Goal: Task Accomplishment & Management: Complete application form

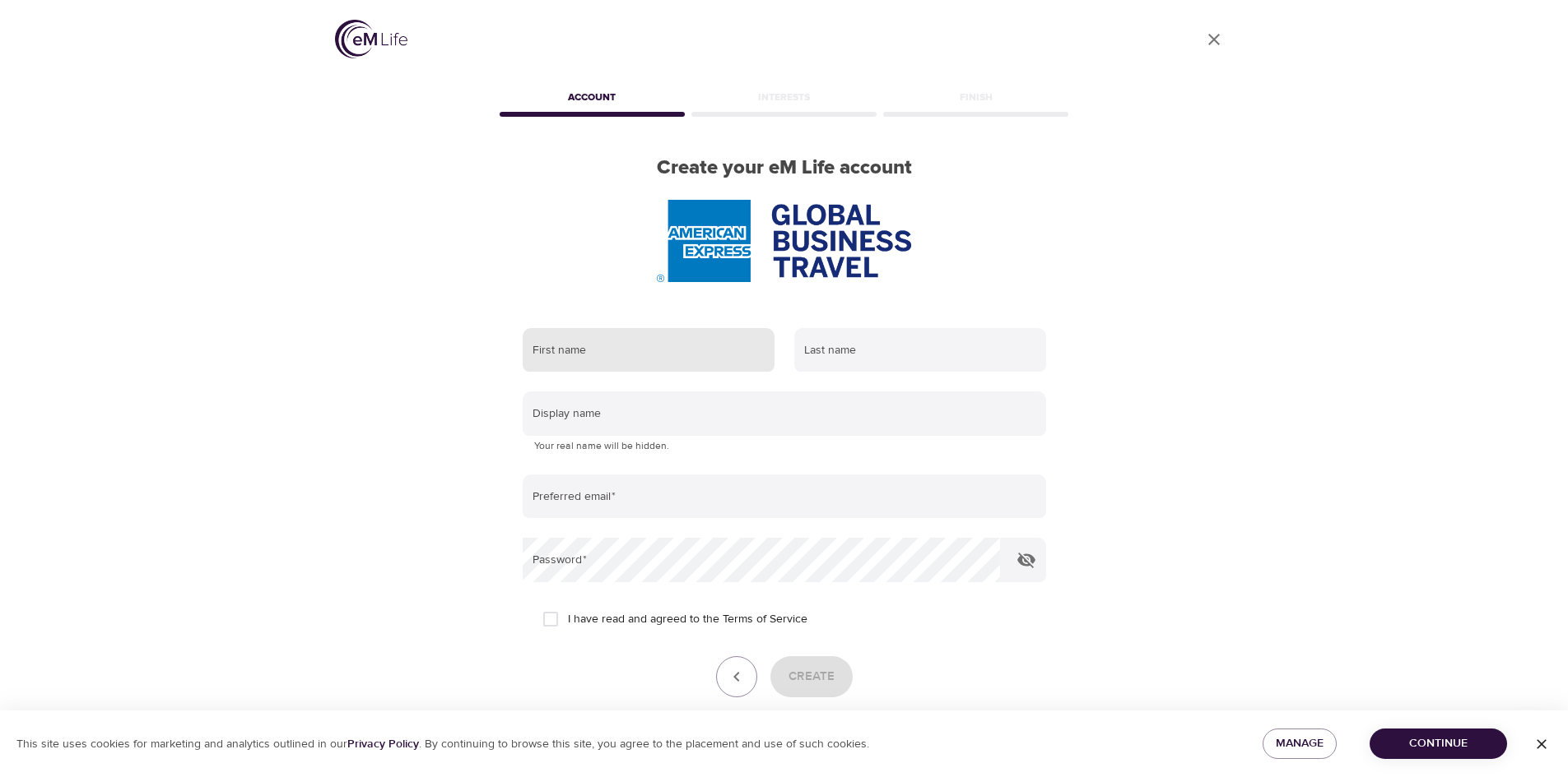
click at [641, 340] on input "text" at bounding box center [648, 350] width 252 height 45
type input "leoni"
type input "sundaralingam"
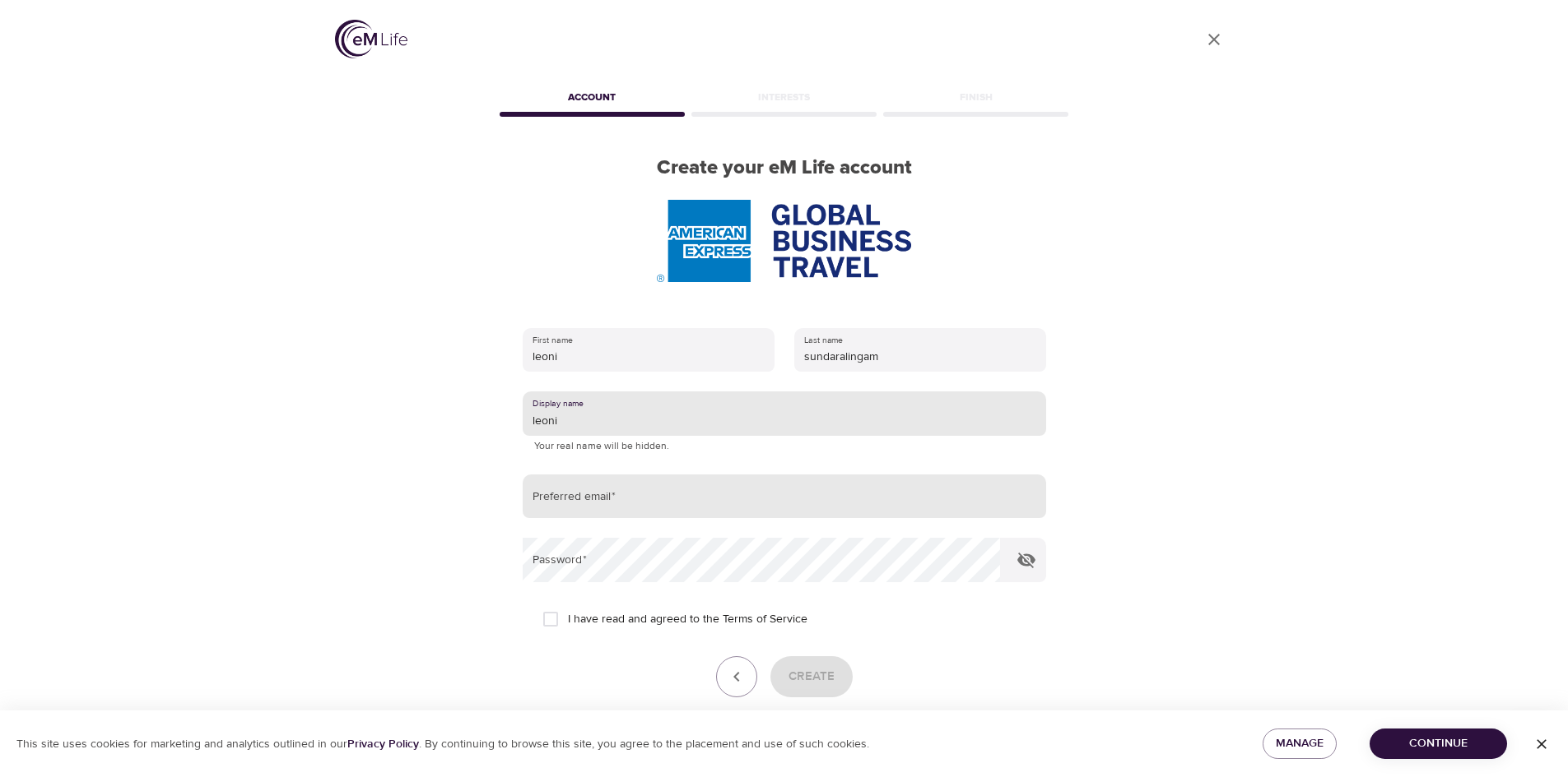
type input "leoni"
click at [626, 508] on input "email" at bounding box center [784, 497] width 524 height 45
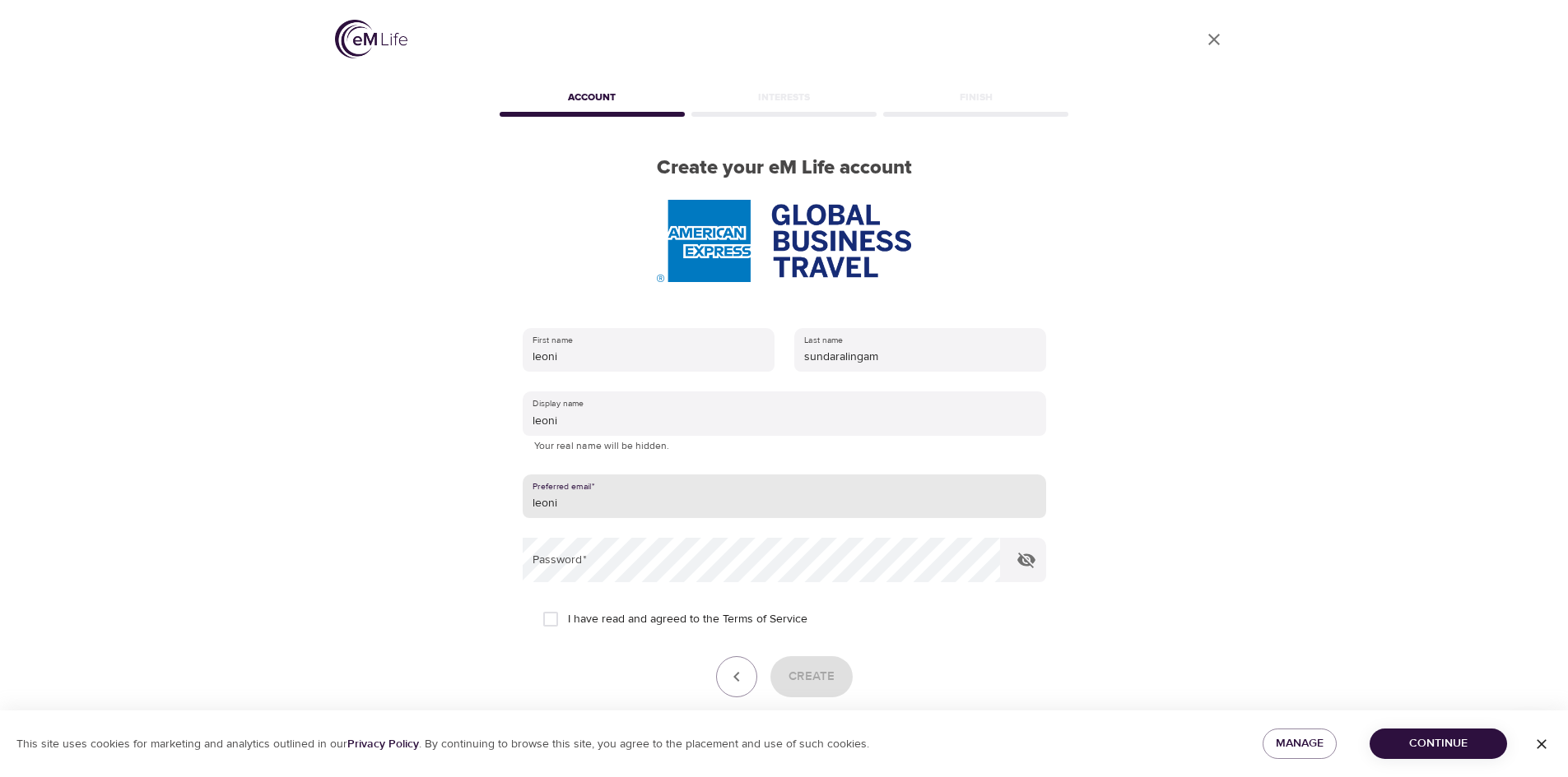
type input "[EMAIL_ADDRESS][DOMAIN_NAME]"
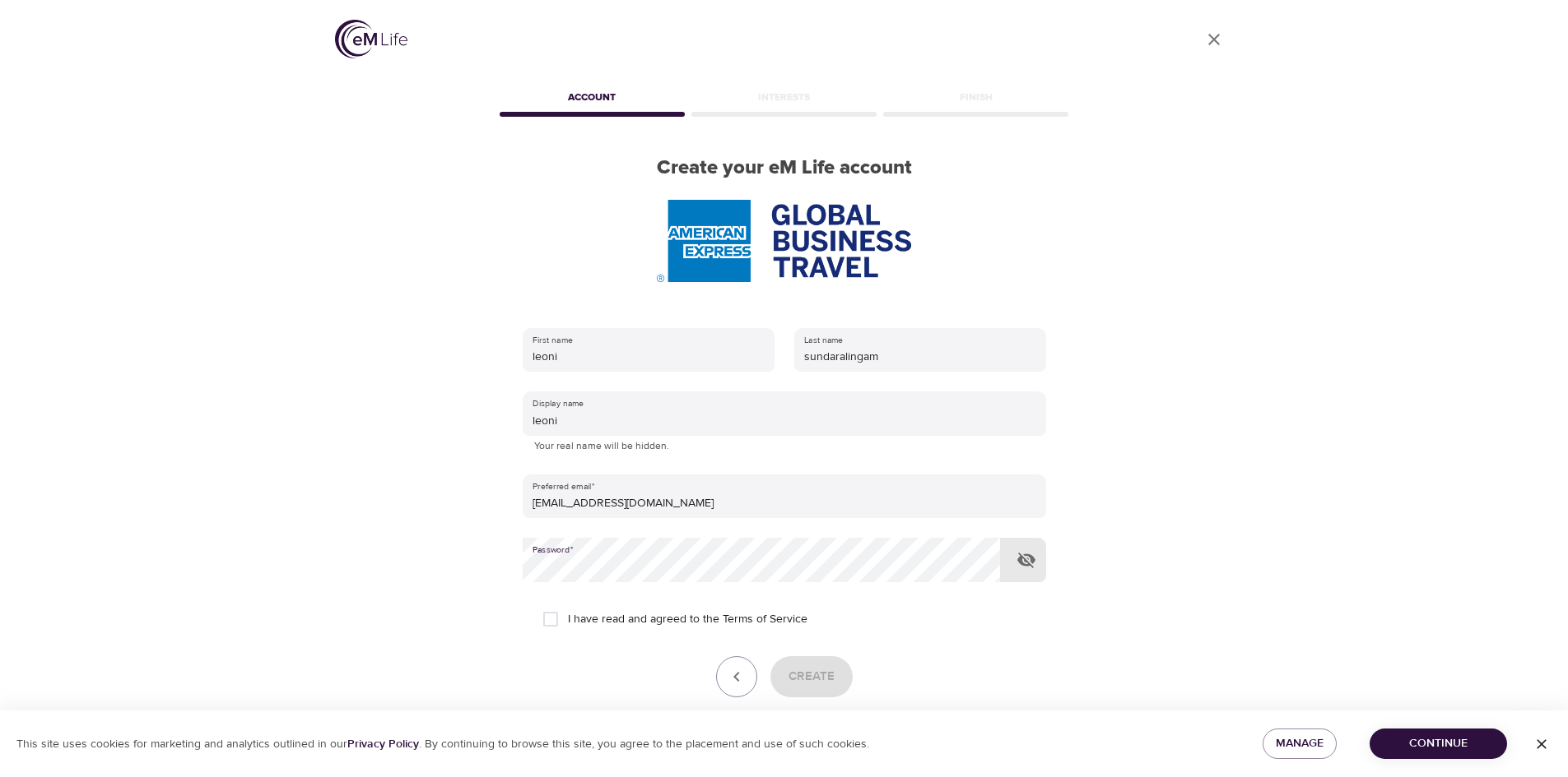
click at [575, 625] on span "I have read and agreed to the Terms of Service" at bounding box center [688, 620] width 240 height 18
click at [568, 625] on input "I have read and agreed to the Terms of Service" at bounding box center [551, 619] width 34 height 34
checkbox input "true"
click at [822, 681] on span "Create" at bounding box center [812, 677] width 47 height 21
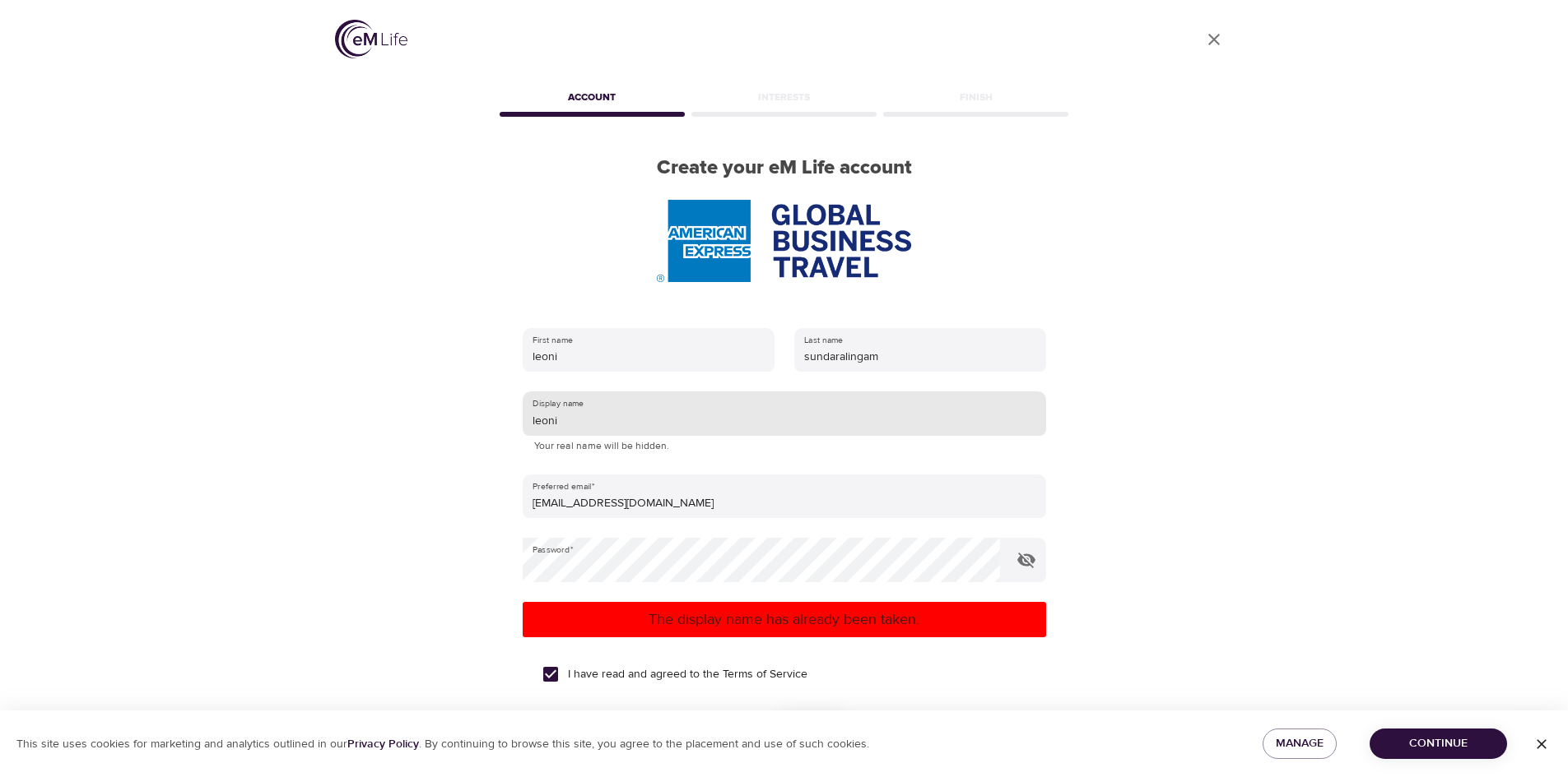
click at [646, 412] on input "leoni" at bounding box center [784, 414] width 524 height 45
type input "leonis78"
click at [1275, 590] on div "User Profile Account Interests Finish Create your eM Life account First name [P…" at bounding box center [784, 388] width 1568 height 777
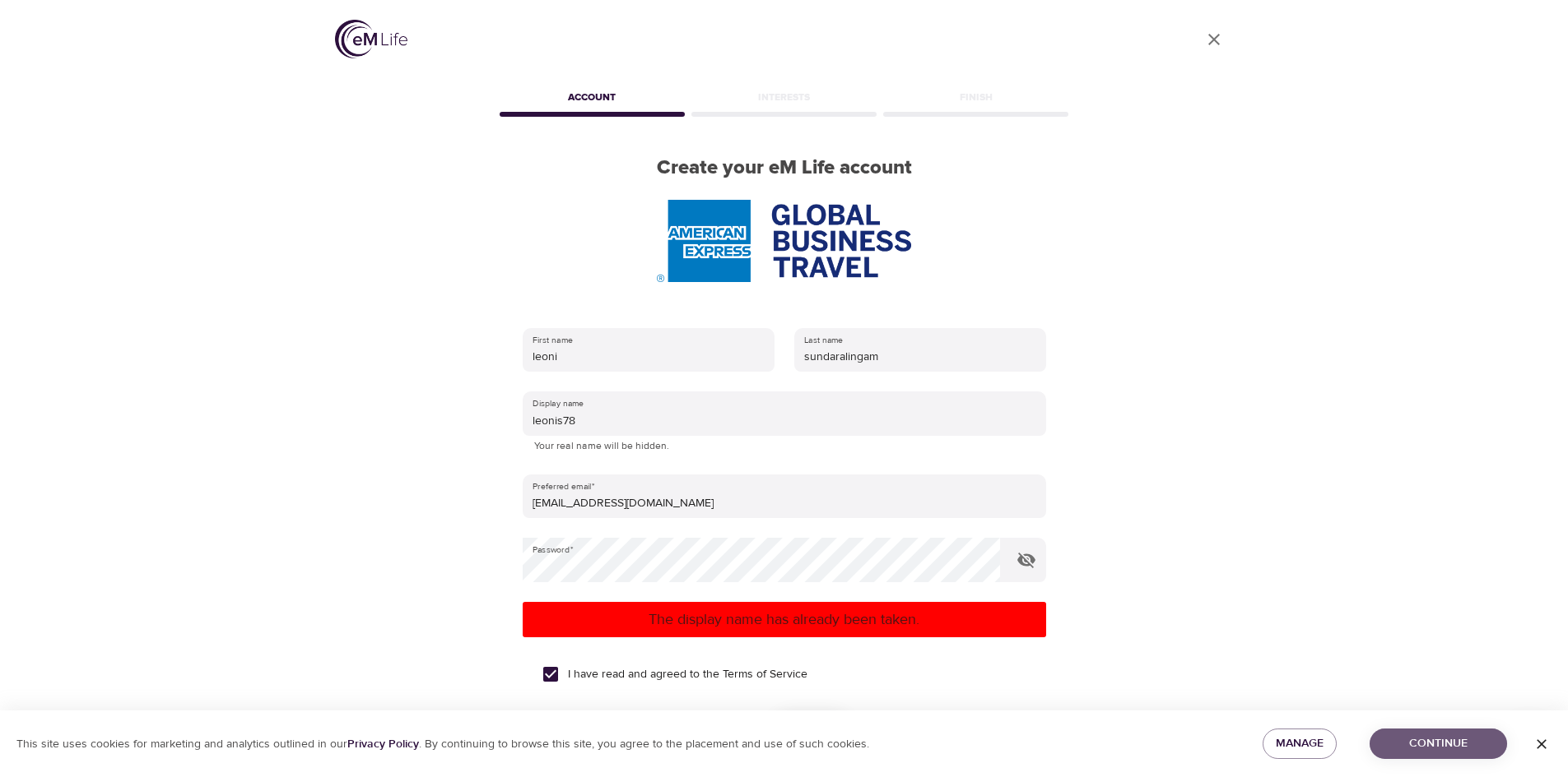
click at [1428, 747] on span "Continue" at bounding box center [1438, 744] width 111 height 20
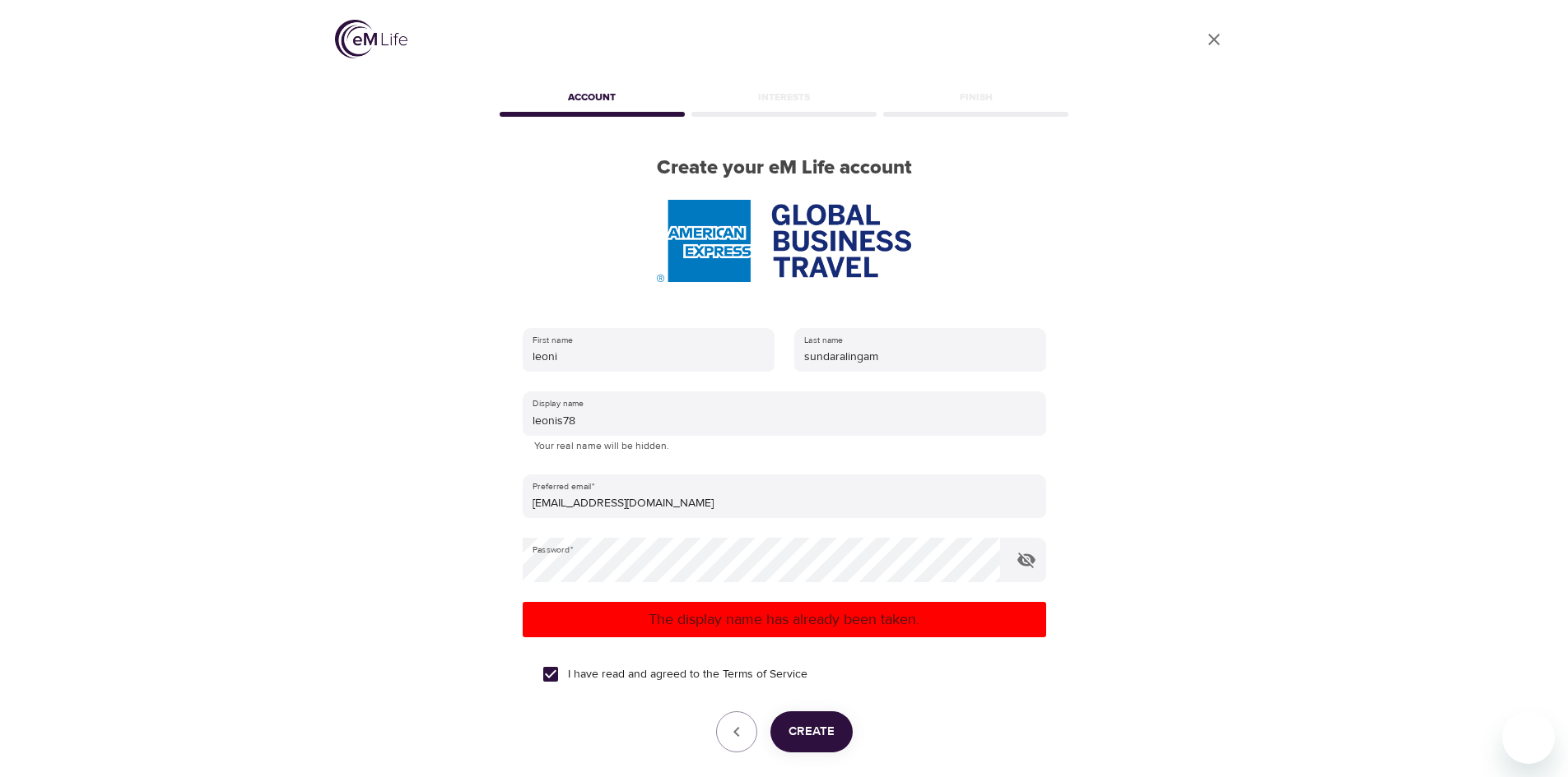
click at [789, 731] on span "Create" at bounding box center [812, 731] width 47 height 21
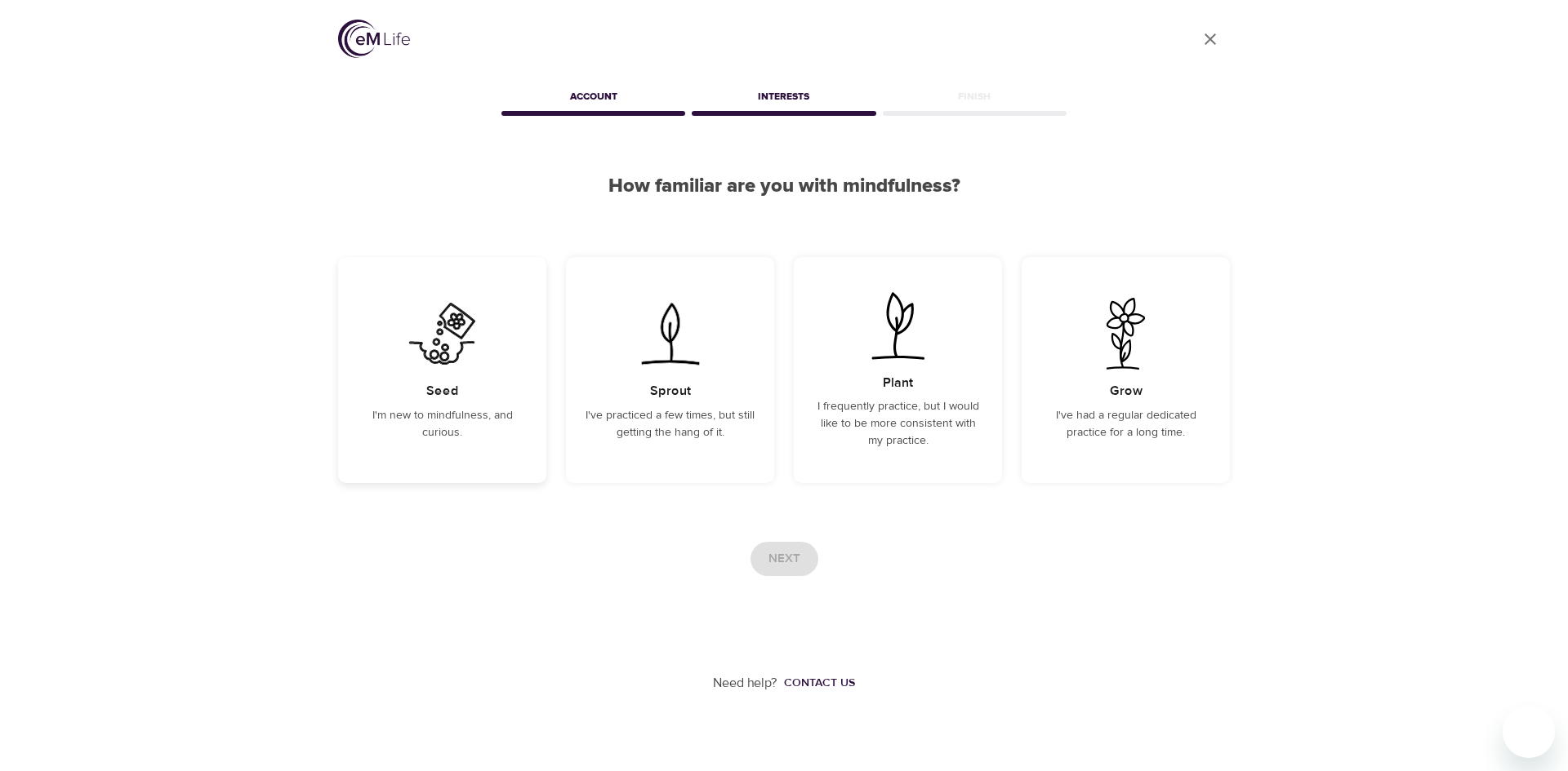
click at [430, 345] on img at bounding box center [442, 334] width 82 height 72
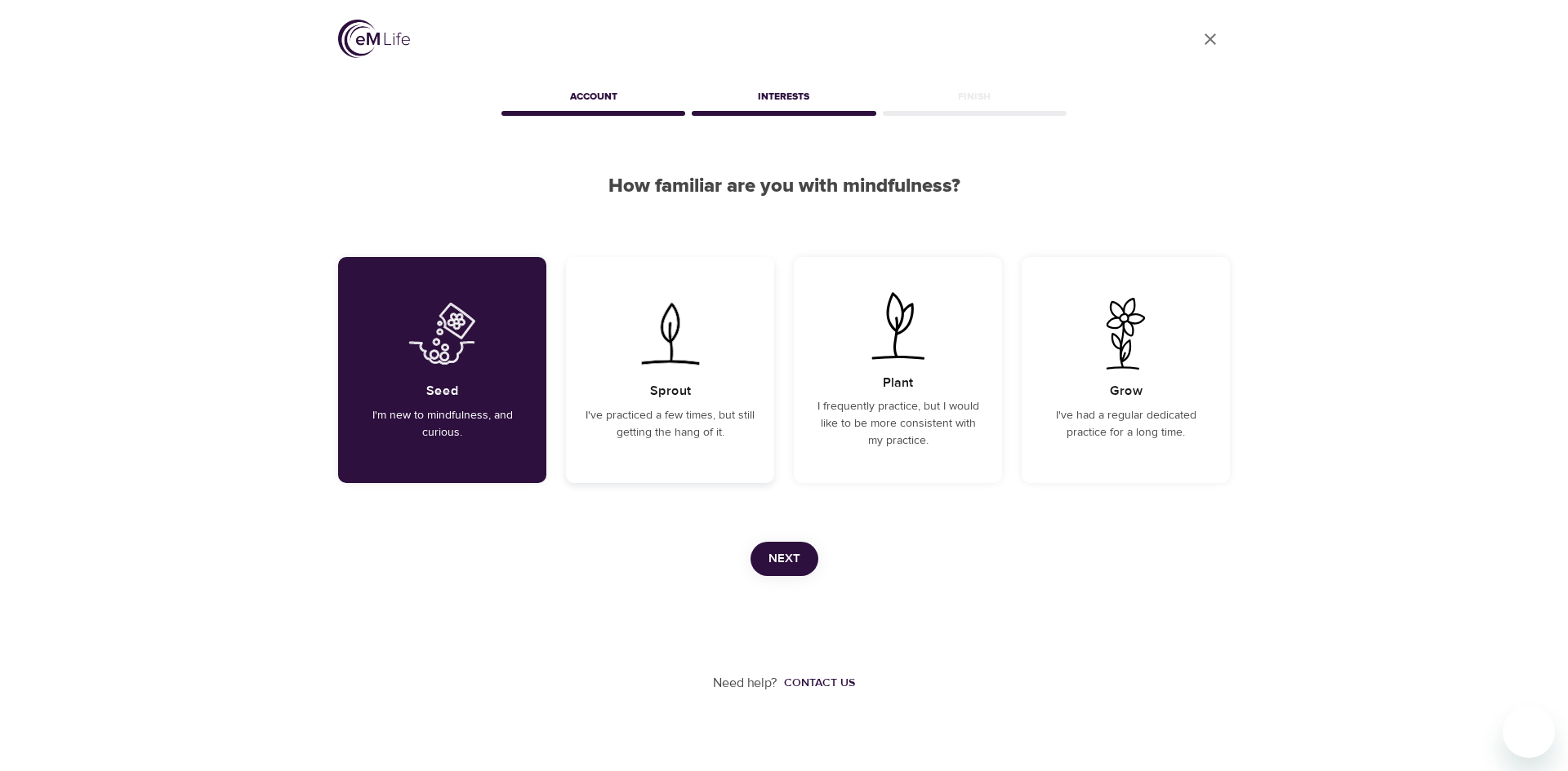
click at [697, 346] on img at bounding box center [670, 334] width 82 height 72
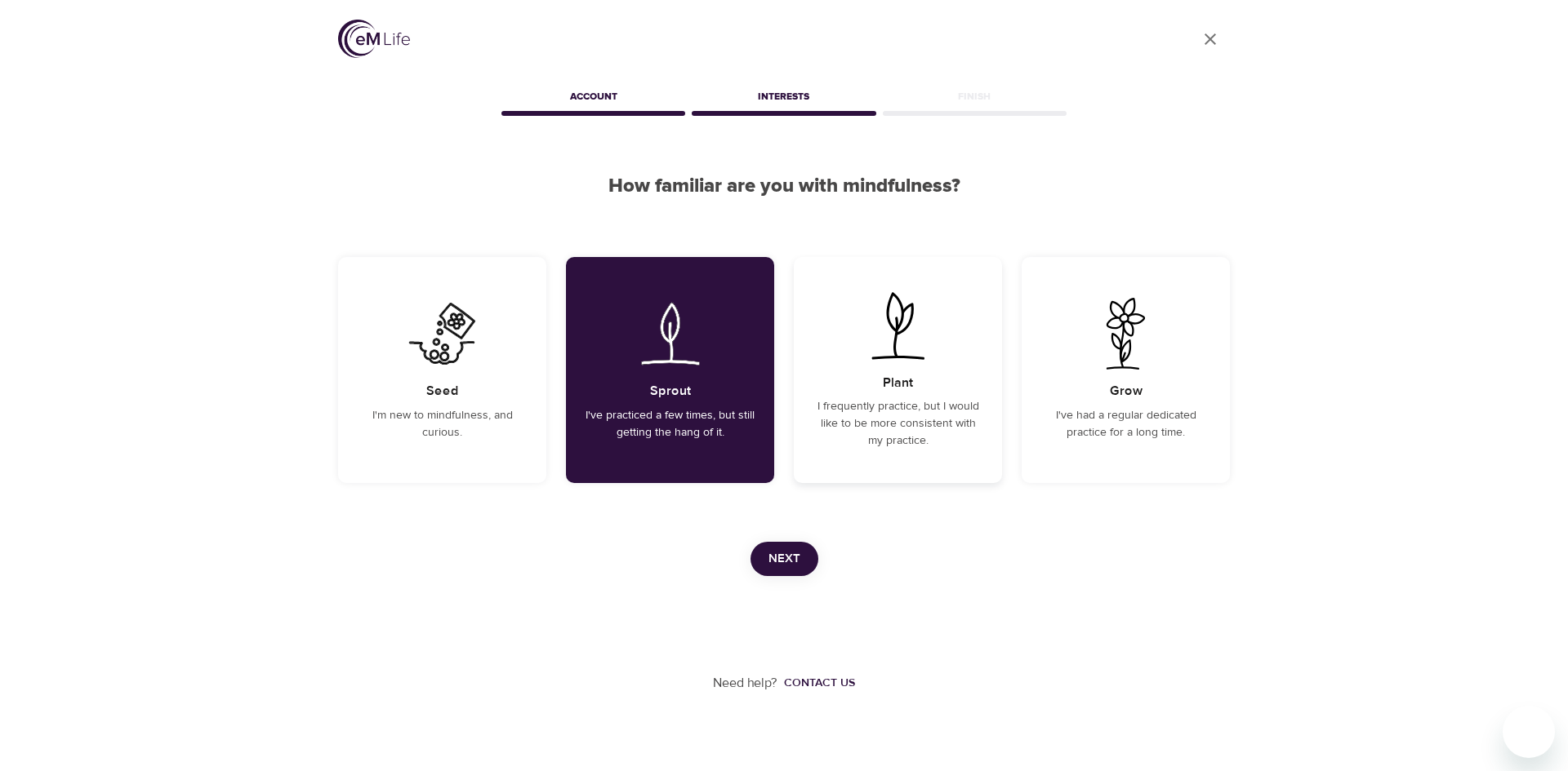
click at [957, 362] on div "Plant I frequently practice, but I would like to be more consistent with my pra…" at bounding box center [897, 370] width 208 height 226
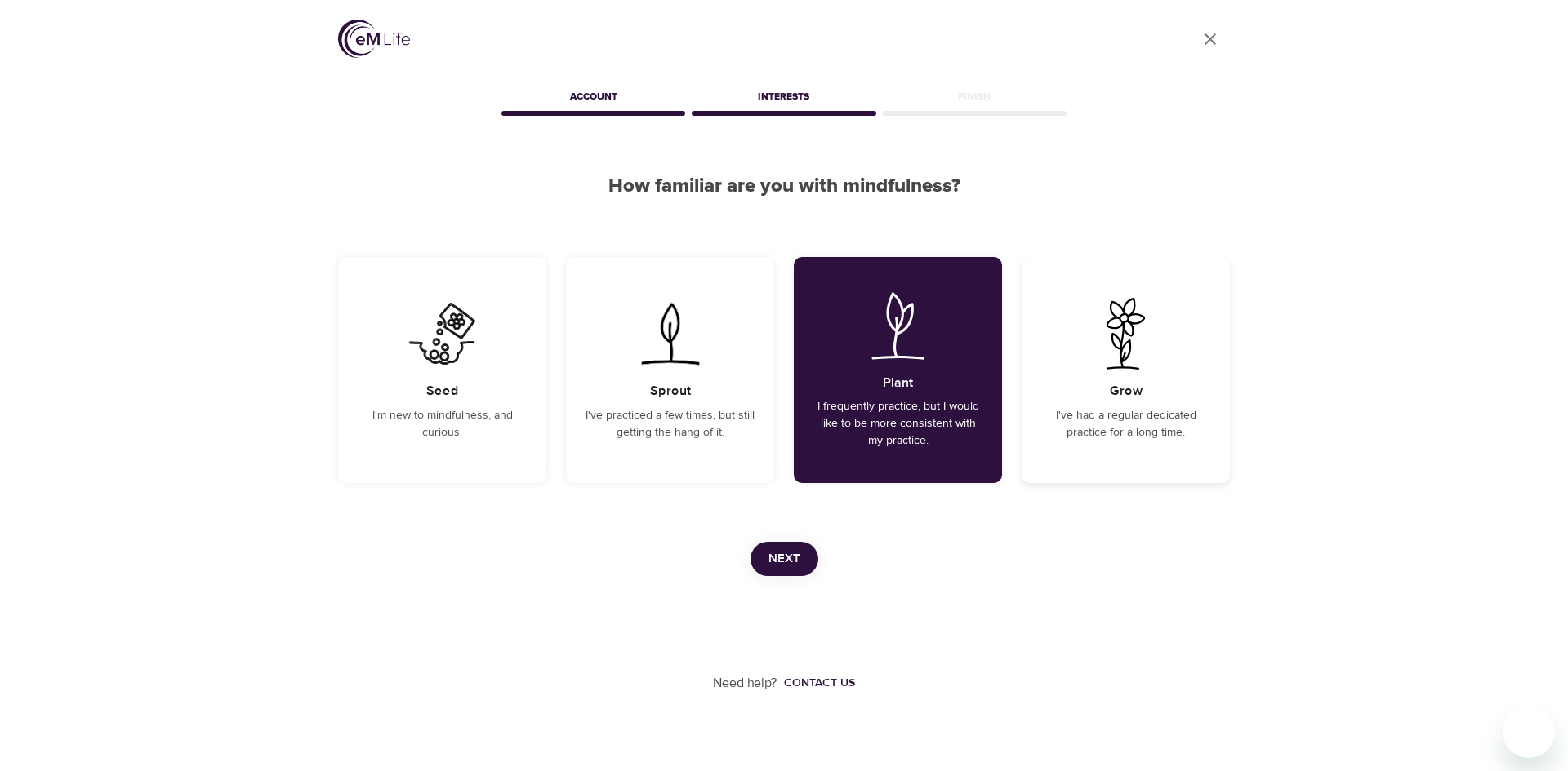
click at [1115, 364] on img at bounding box center [1124, 334] width 82 height 72
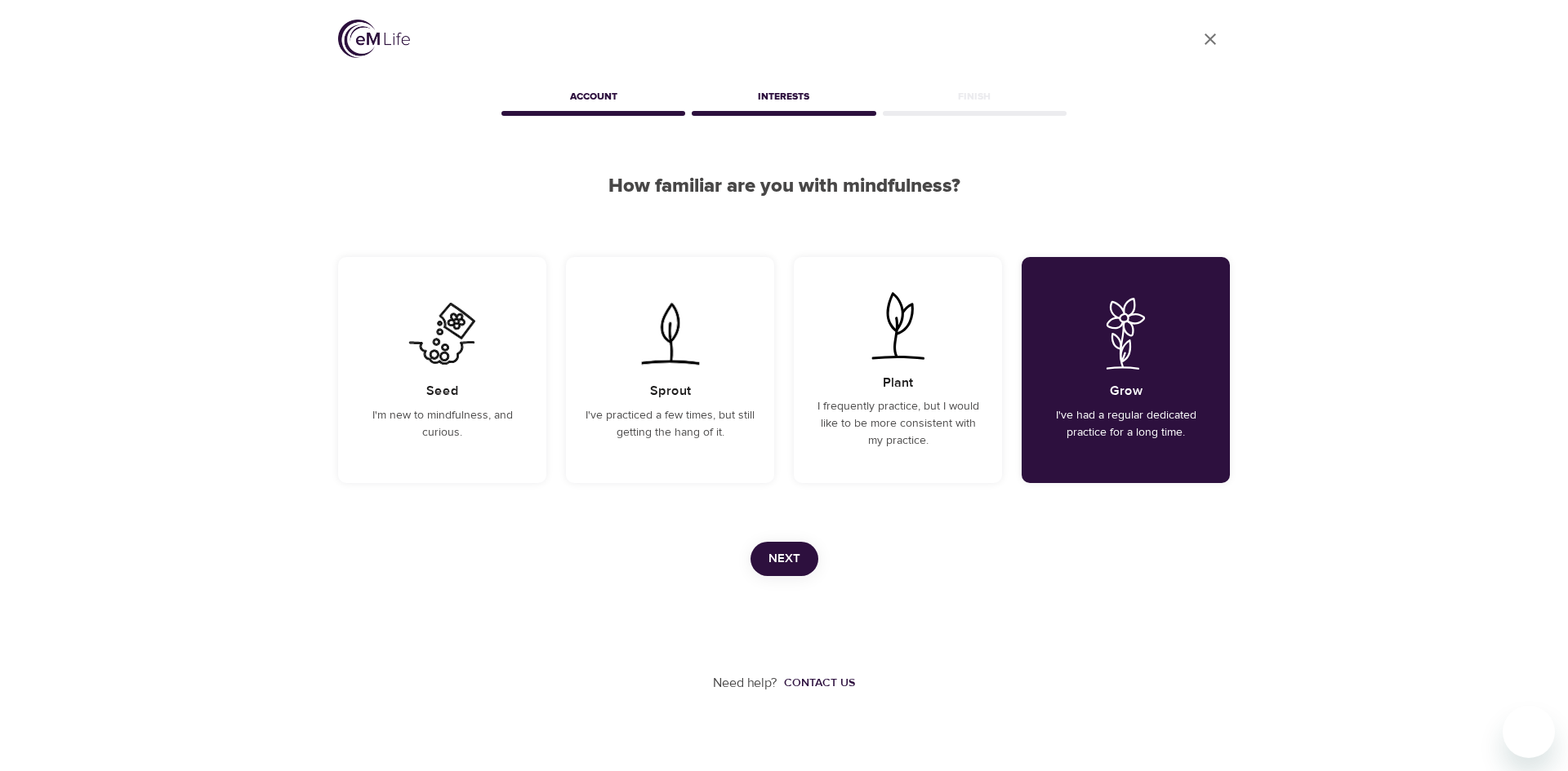
click at [764, 558] on button "Next" at bounding box center [783, 559] width 67 height 34
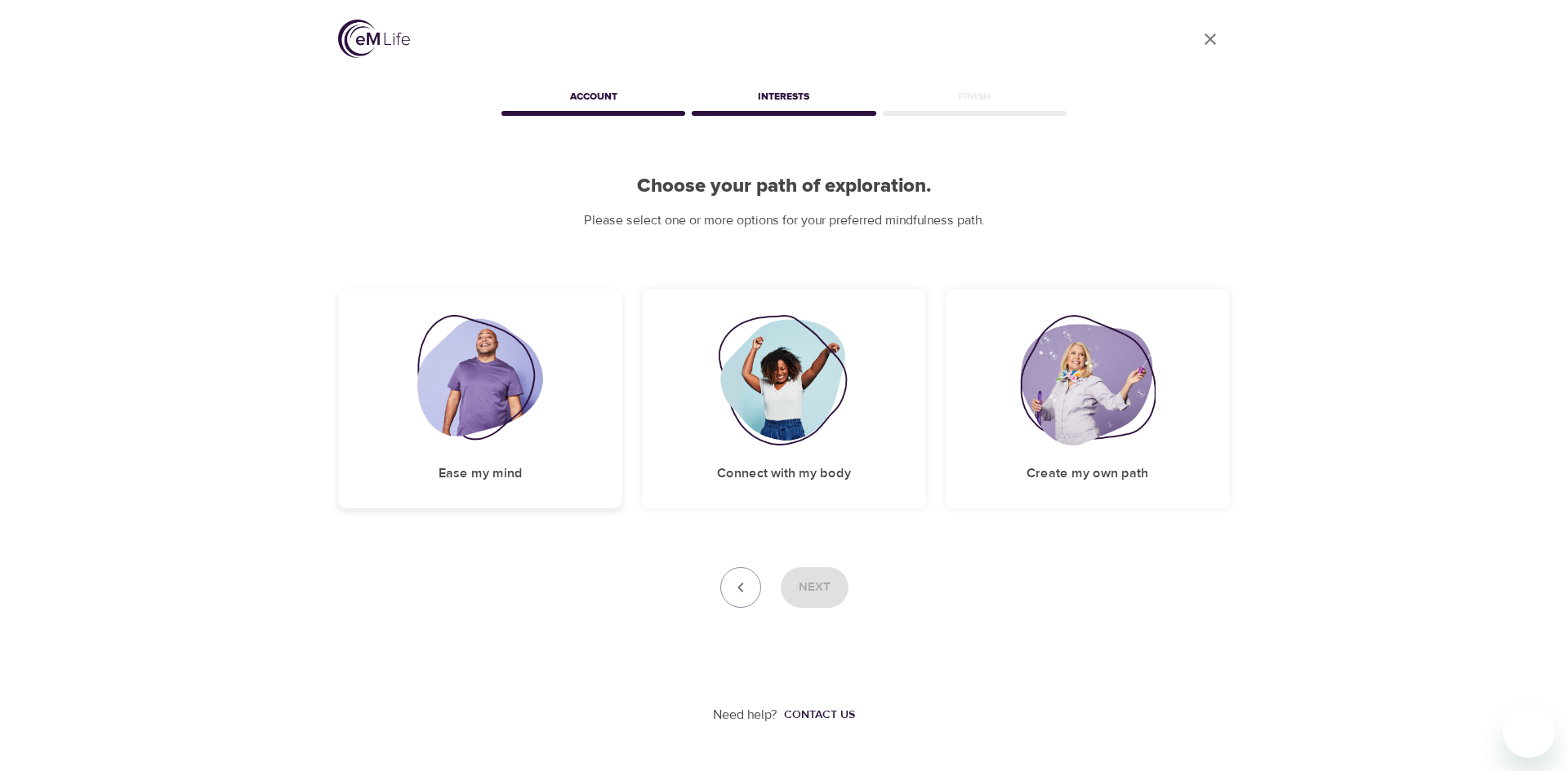
click at [564, 400] on div "Ease my mind" at bounding box center [480, 398] width 284 height 219
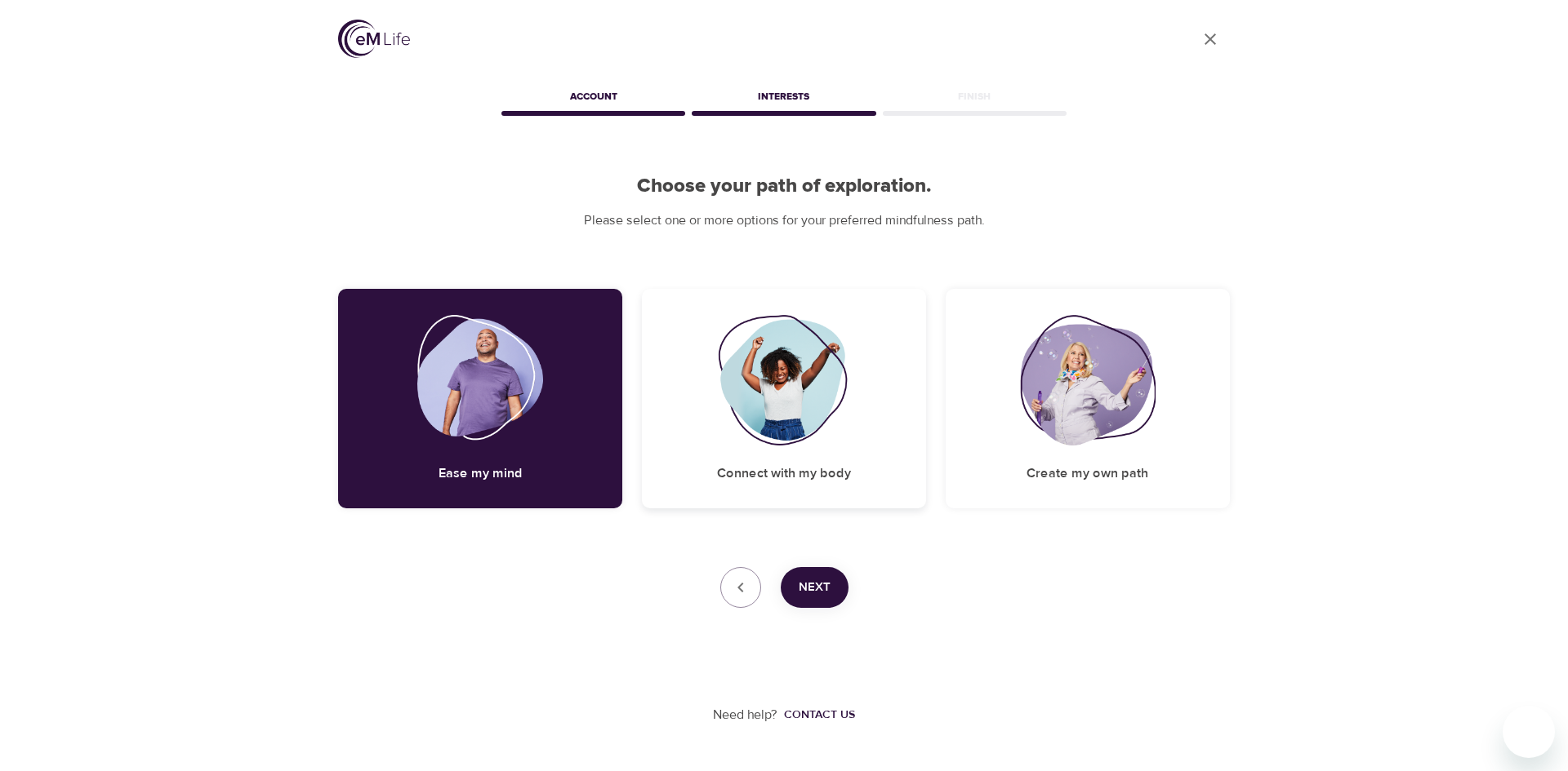
click at [734, 414] on img at bounding box center [783, 381] width 132 height 131
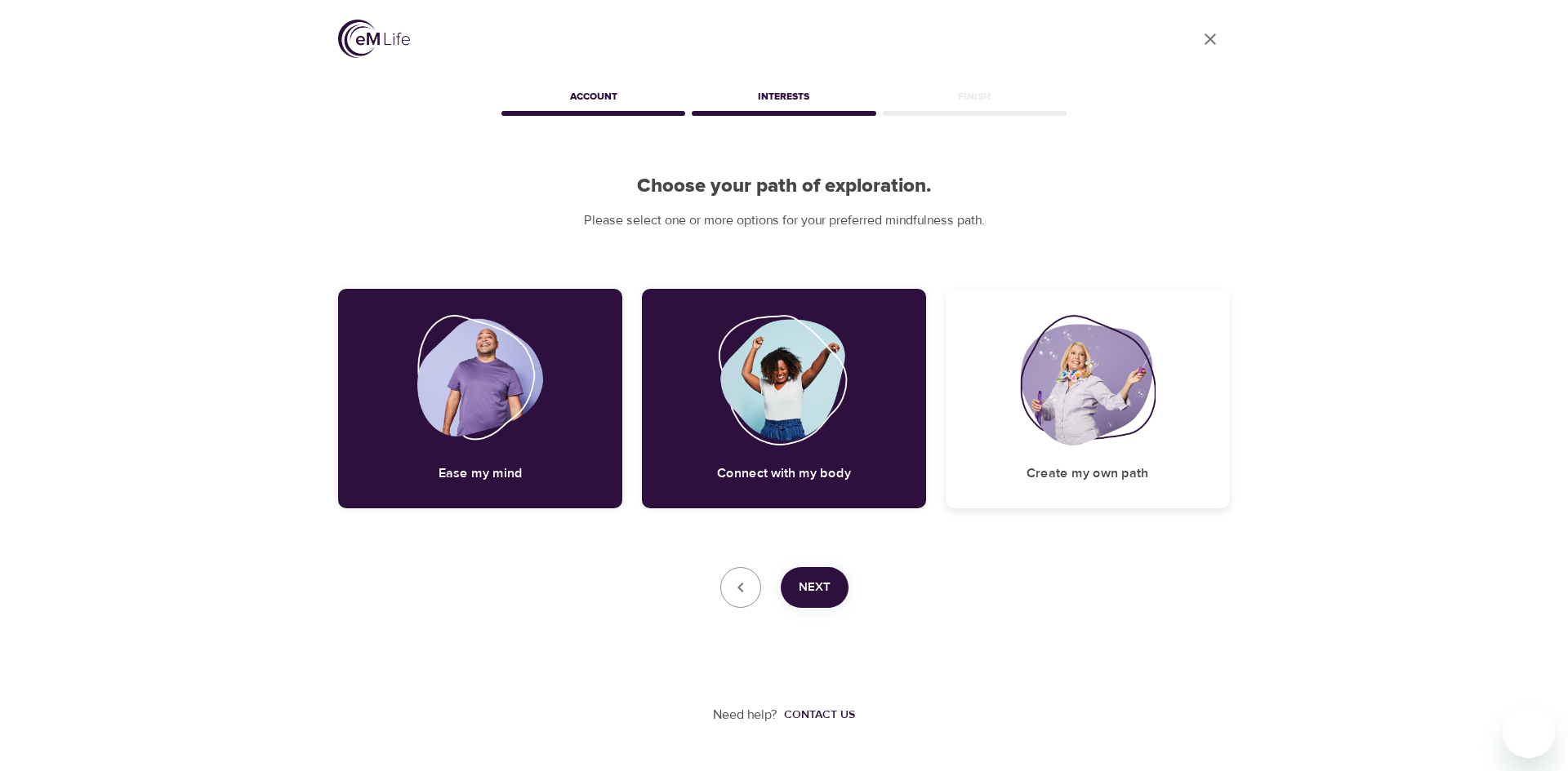
click at [1091, 432] on img at bounding box center [1087, 381] width 136 height 131
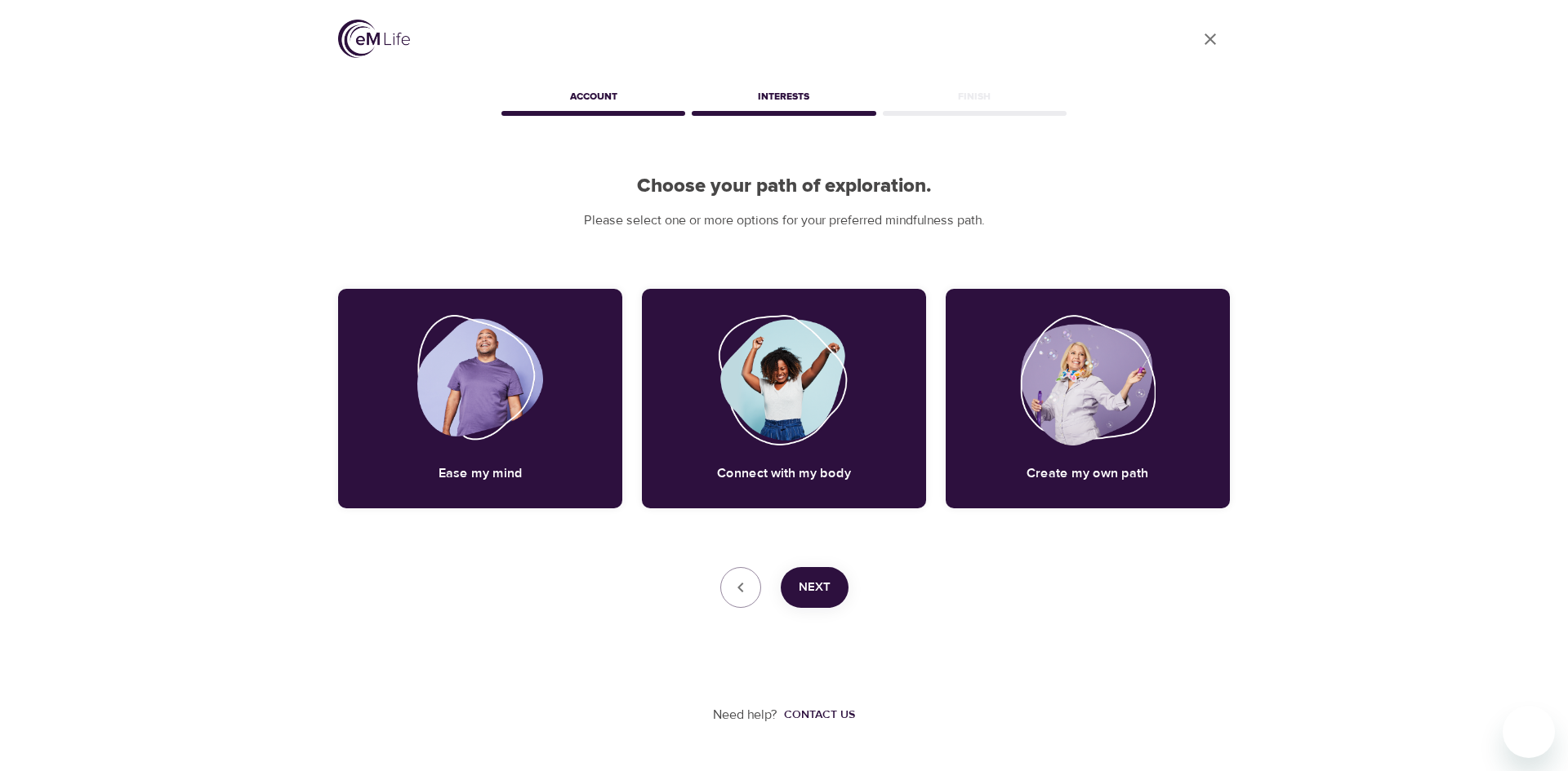
click at [823, 595] on span "Next" at bounding box center [814, 587] width 32 height 21
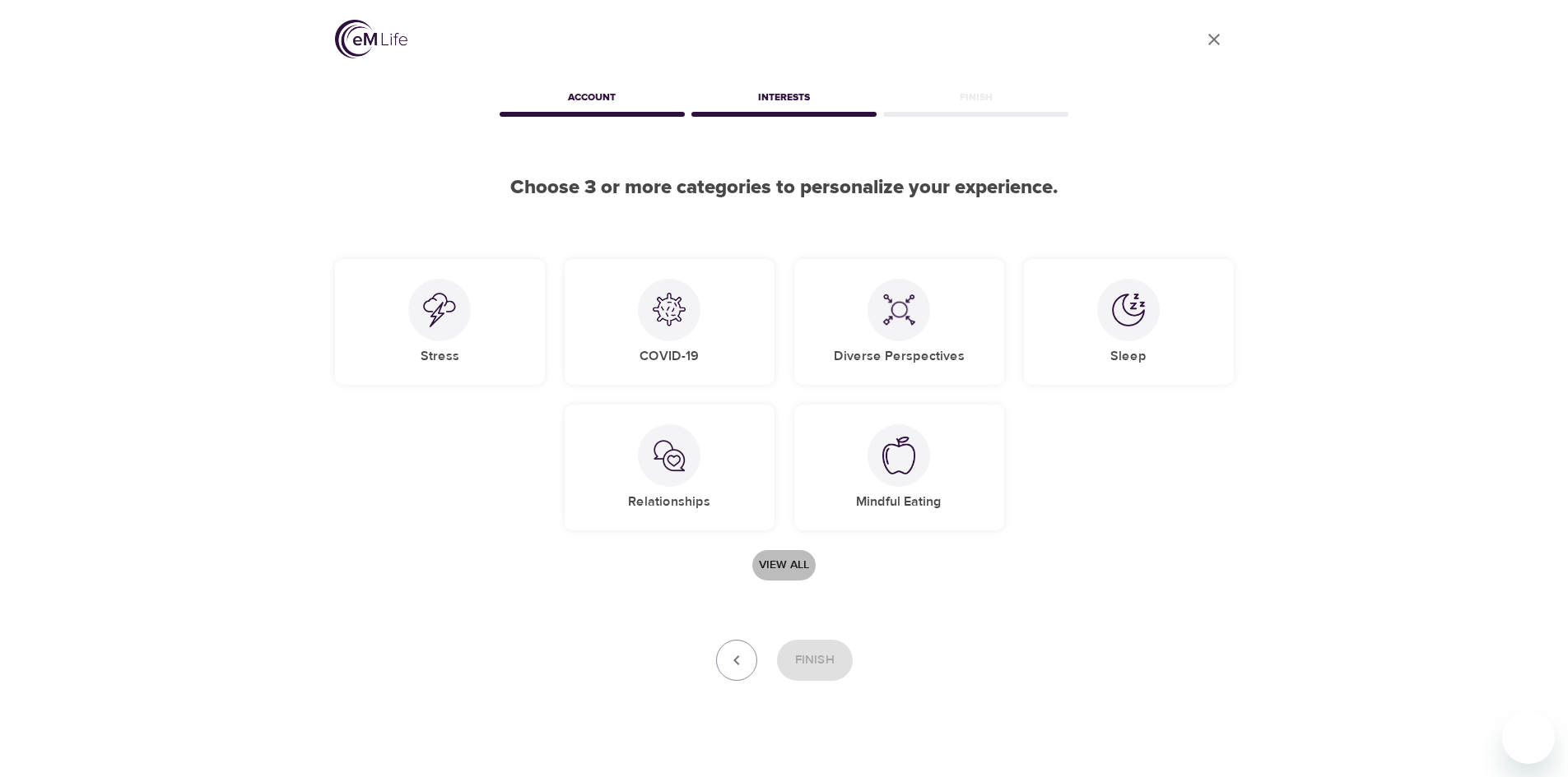
click at [773, 569] on span "View all" at bounding box center [784, 565] width 50 height 20
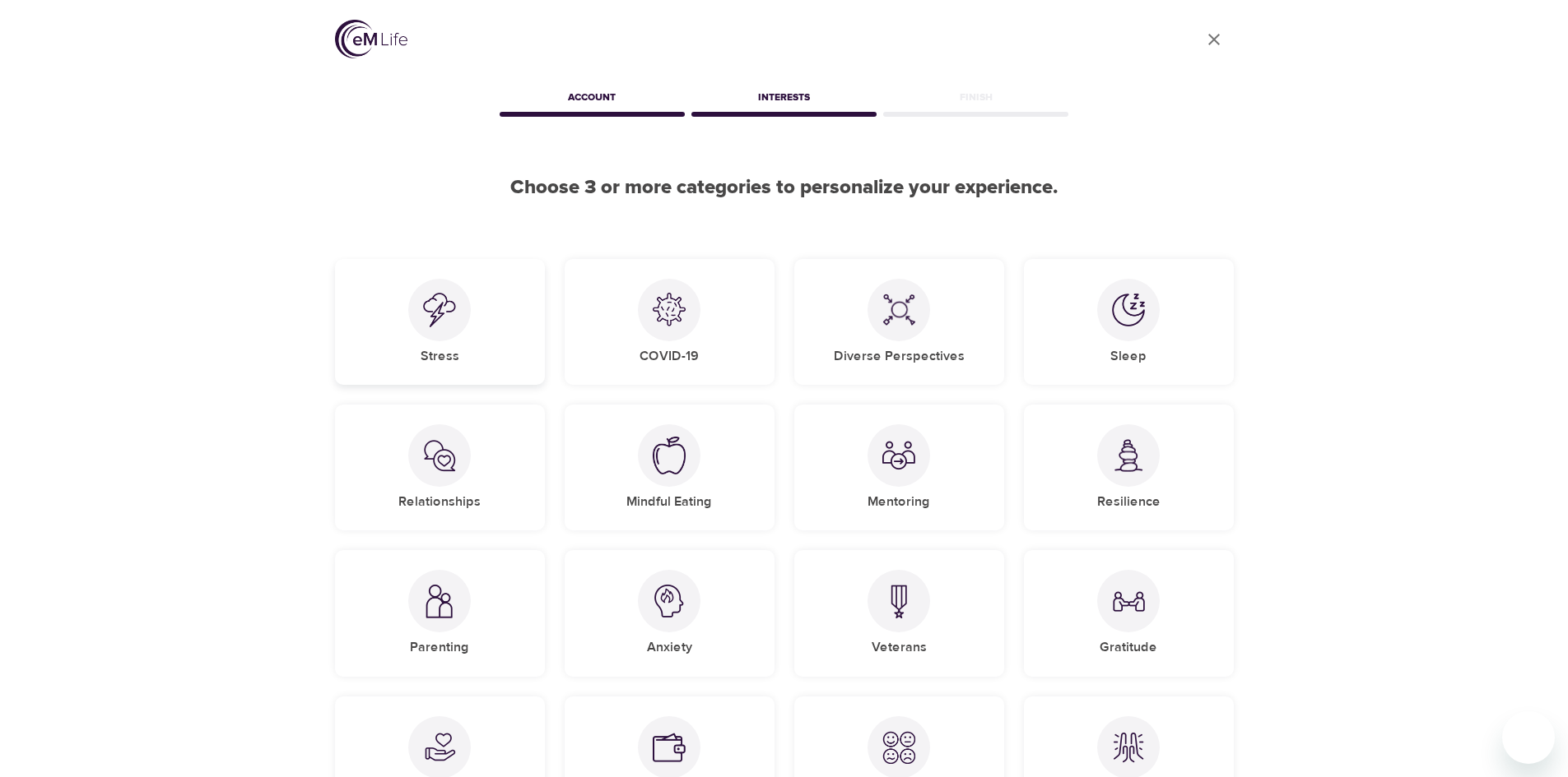
click at [457, 311] on div at bounding box center [439, 309] width 62 height 62
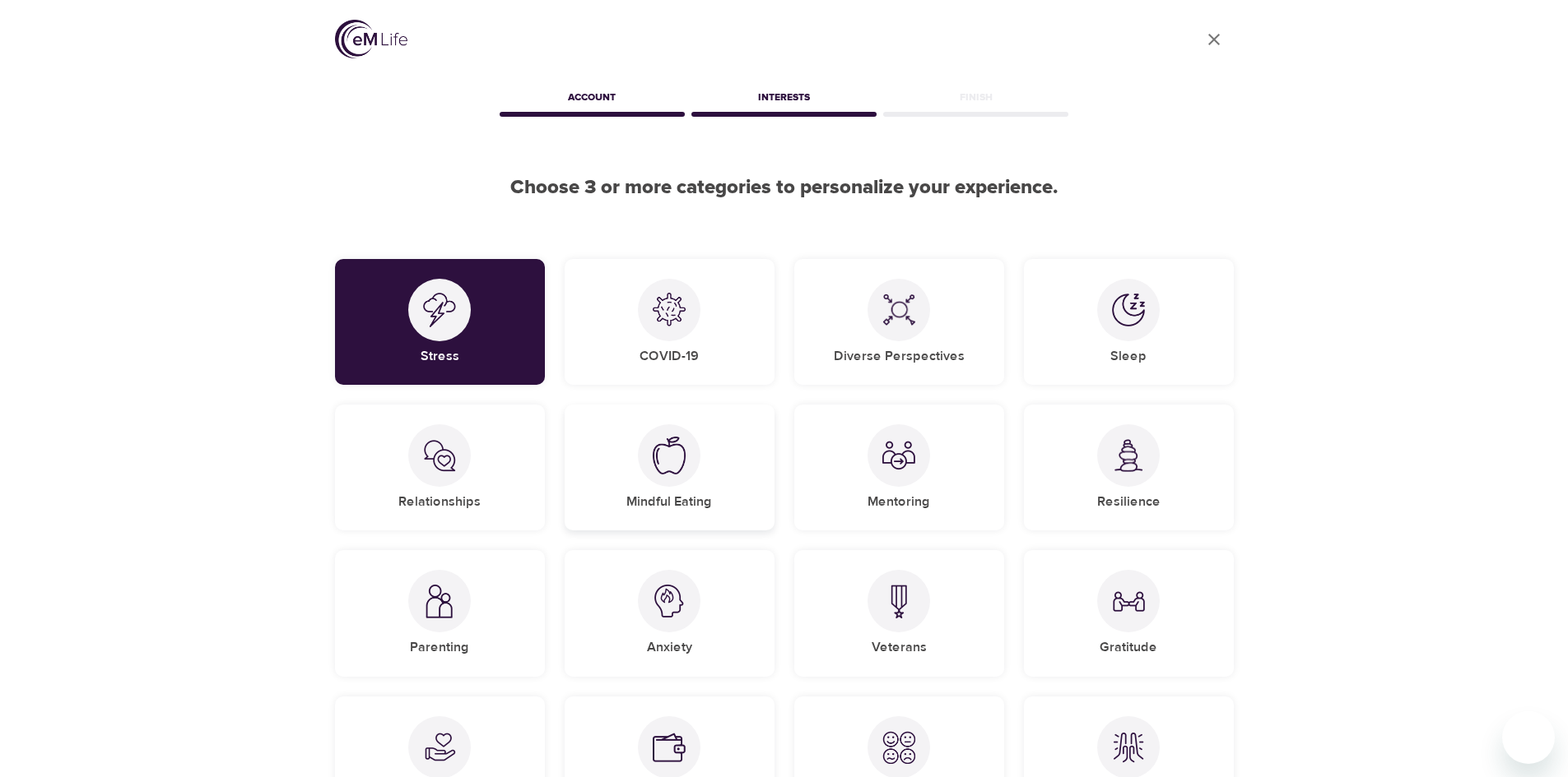
click at [727, 512] on div "Mindful Eating" at bounding box center [670, 467] width 210 height 125
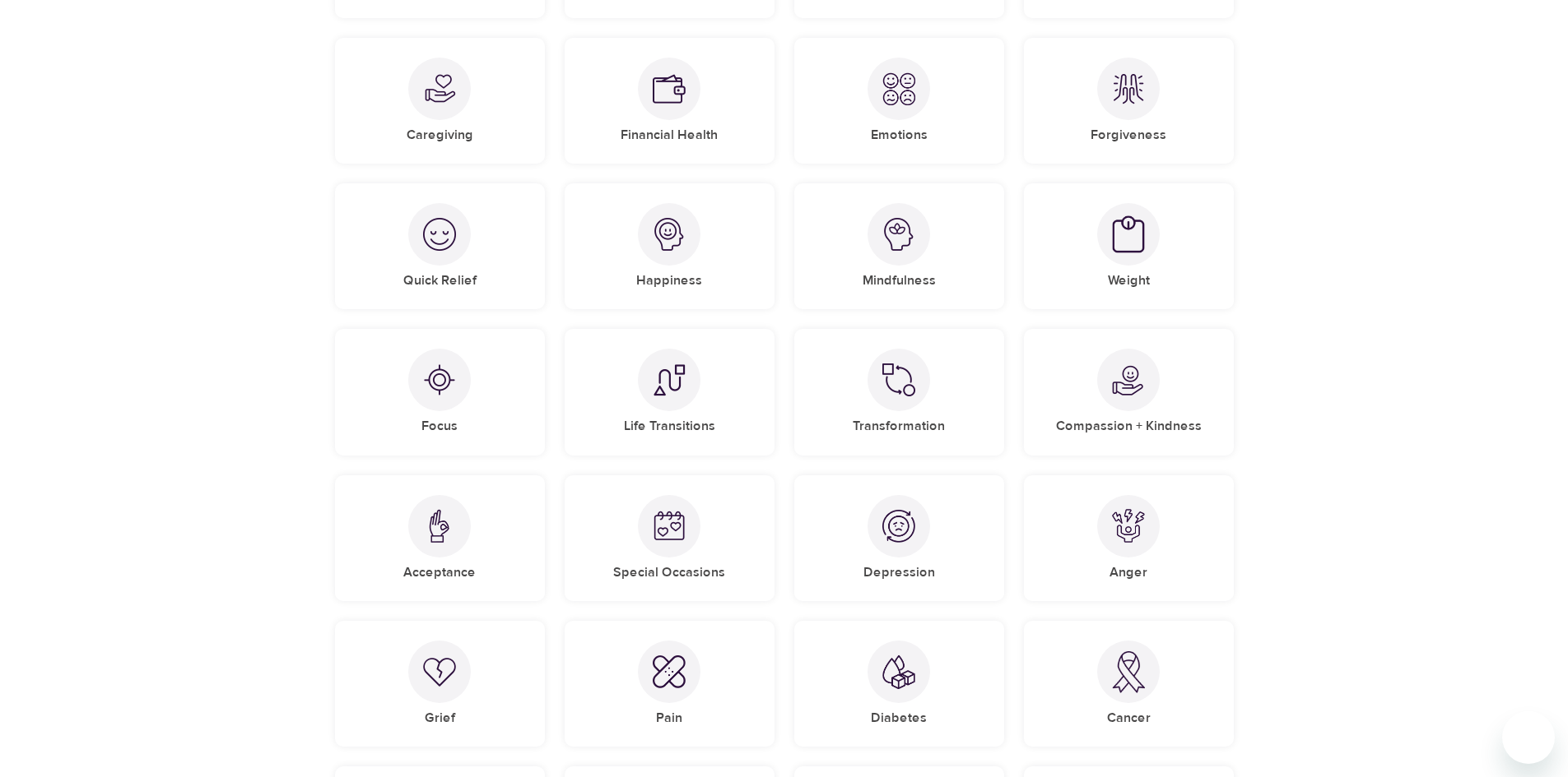
scroll to position [658, 0]
click at [891, 260] on div at bounding box center [898, 235] width 62 height 62
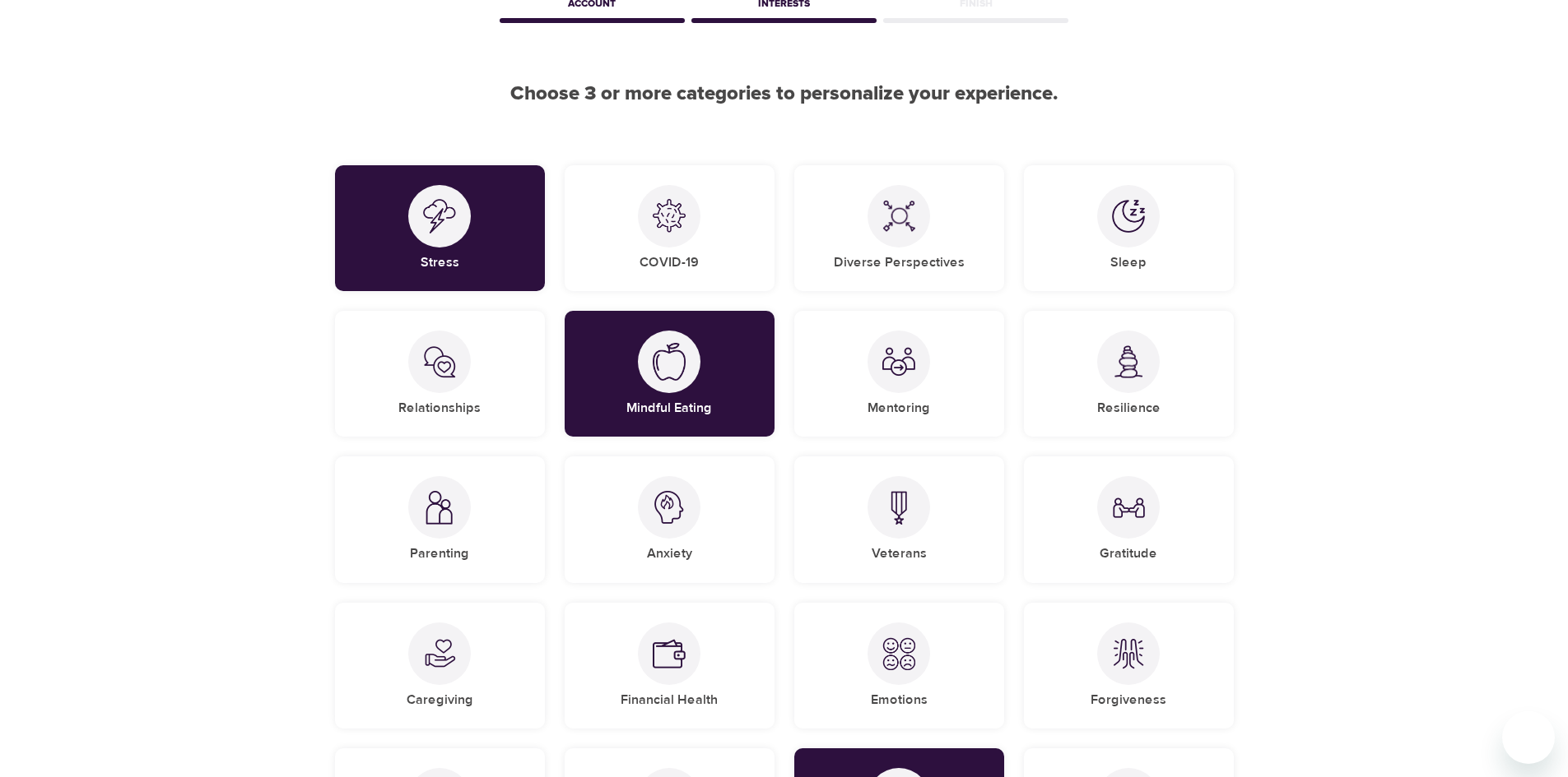
scroll to position [0, 0]
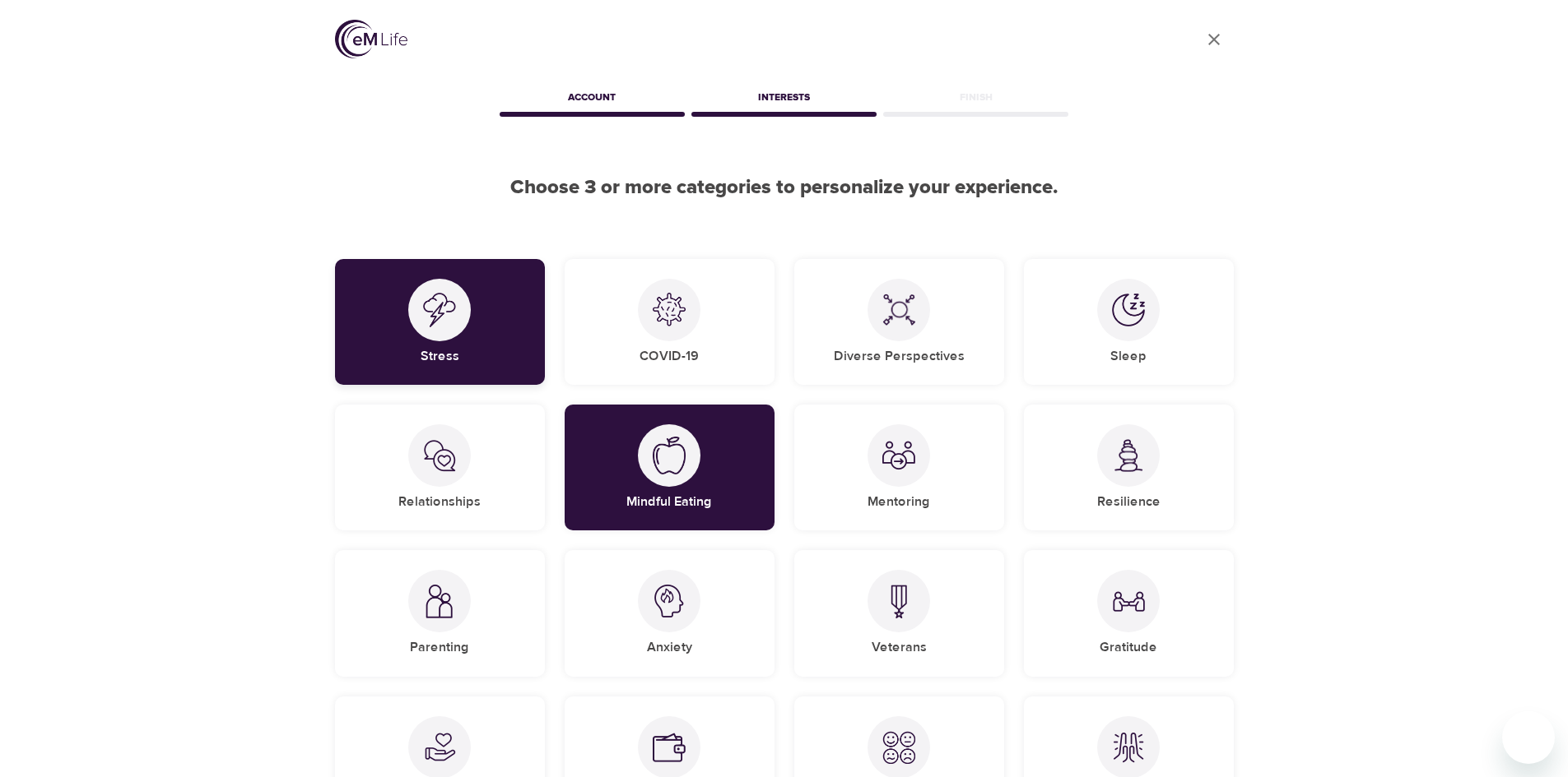
click at [455, 326] on img at bounding box center [439, 309] width 33 height 34
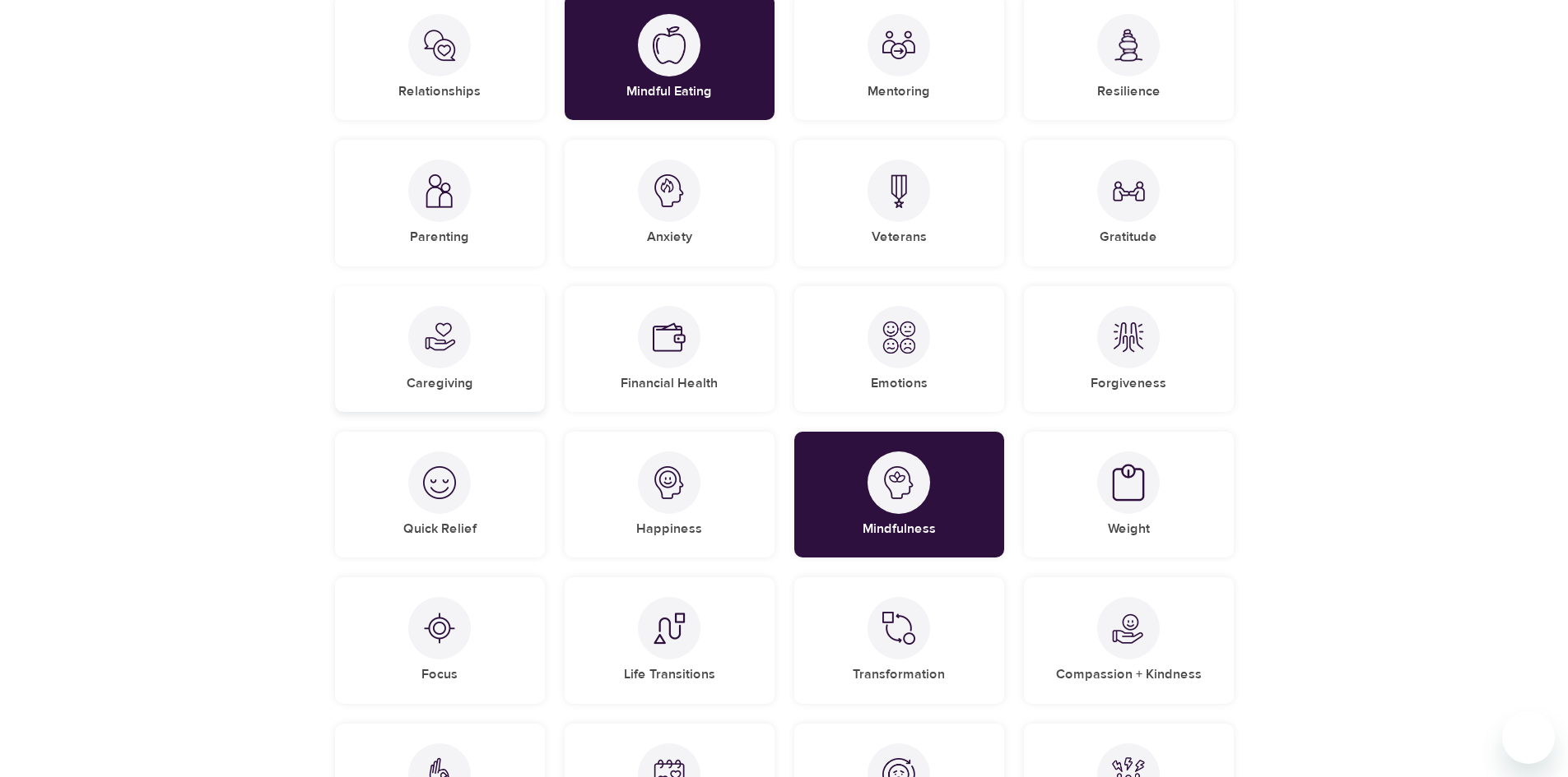
scroll to position [412, 0]
click at [642, 498] on div "Happiness" at bounding box center [670, 494] width 210 height 125
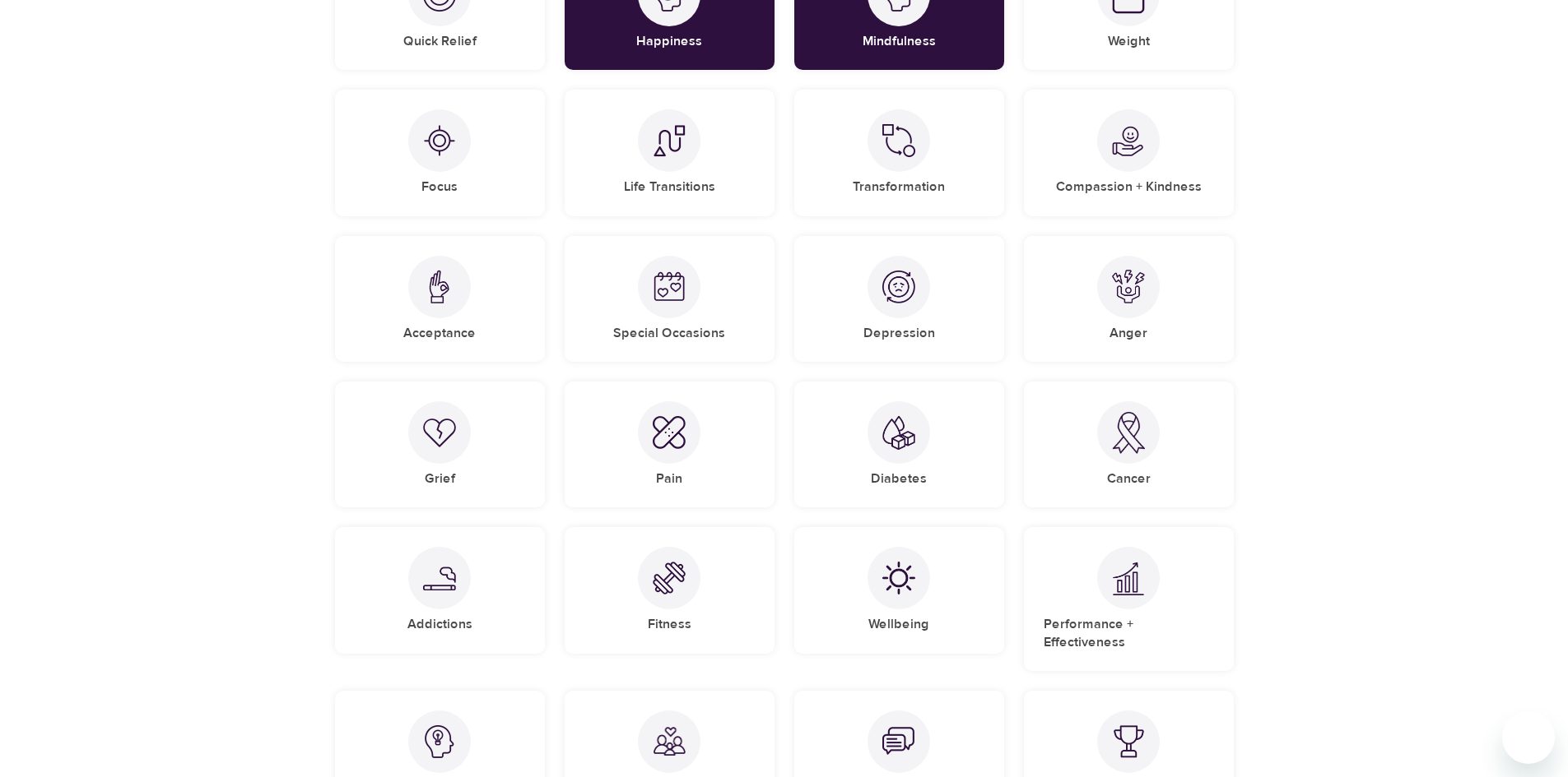
scroll to position [1139, 0]
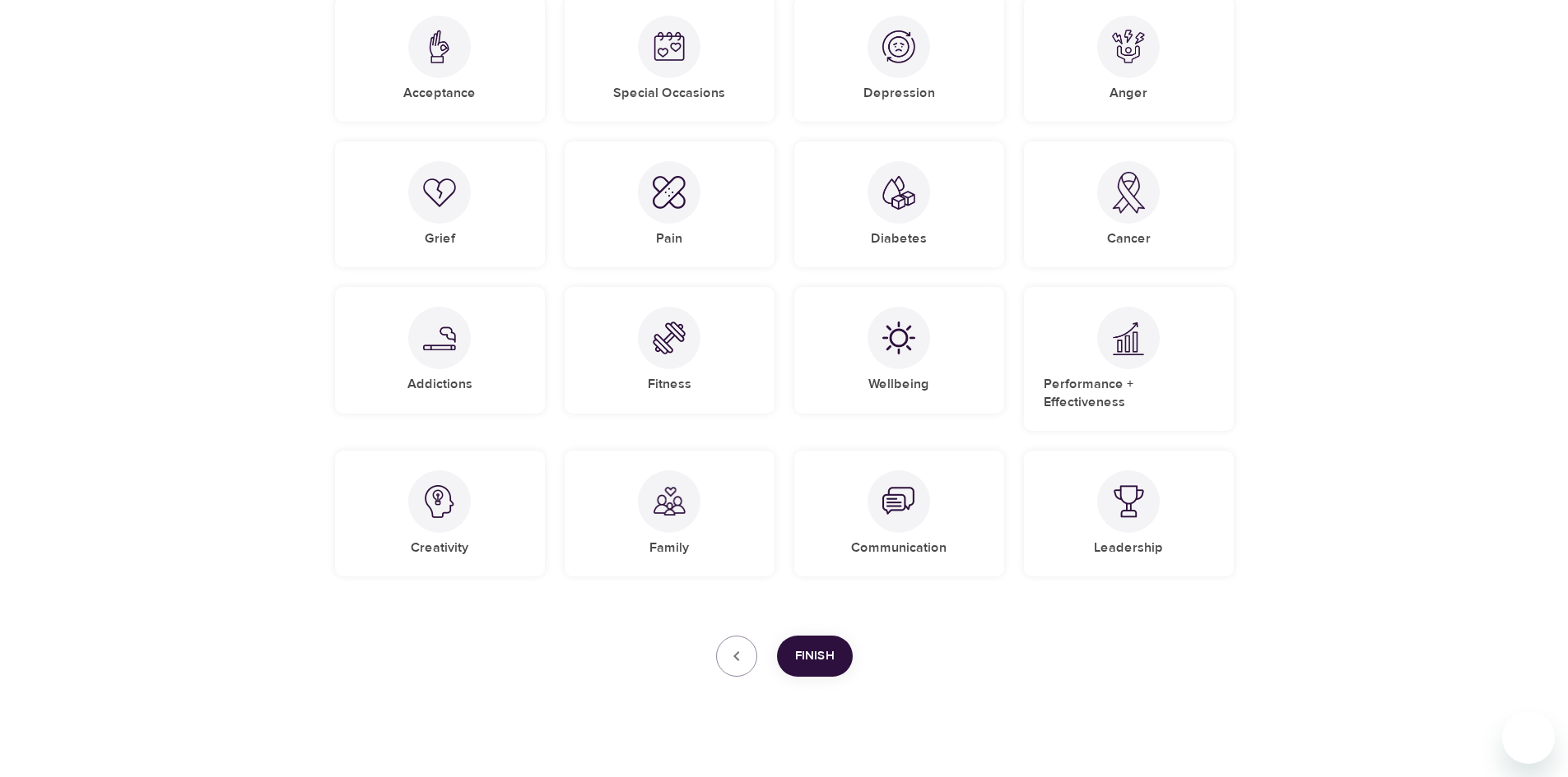
click at [819, 636] on button "Finish" at bounding box center [815, 656] width 75 height 41
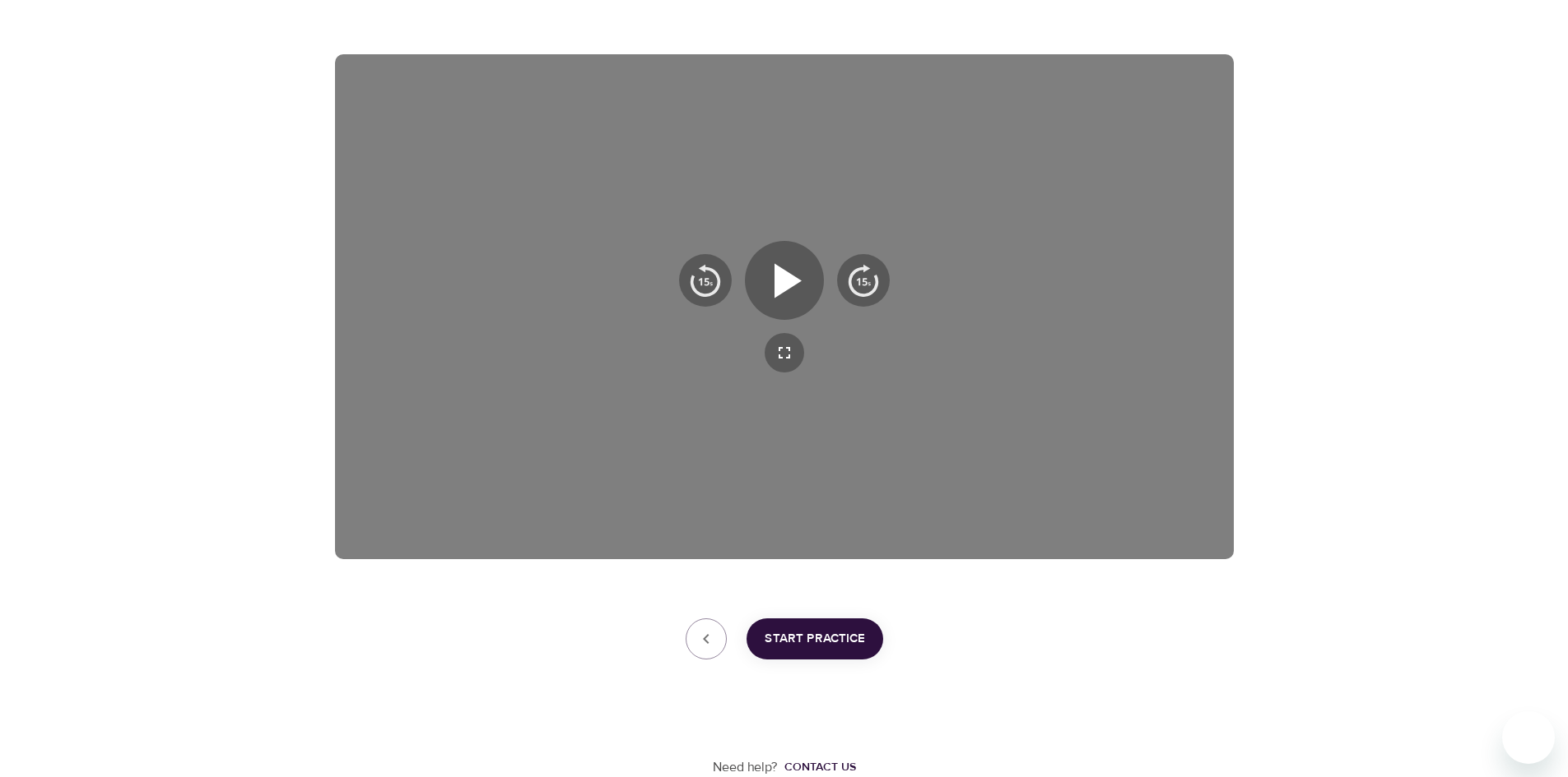
scroll to position [237, 0]
click at [815, 642] on span "Start Practice" at bounding box center [815, 639] width 100 height 21
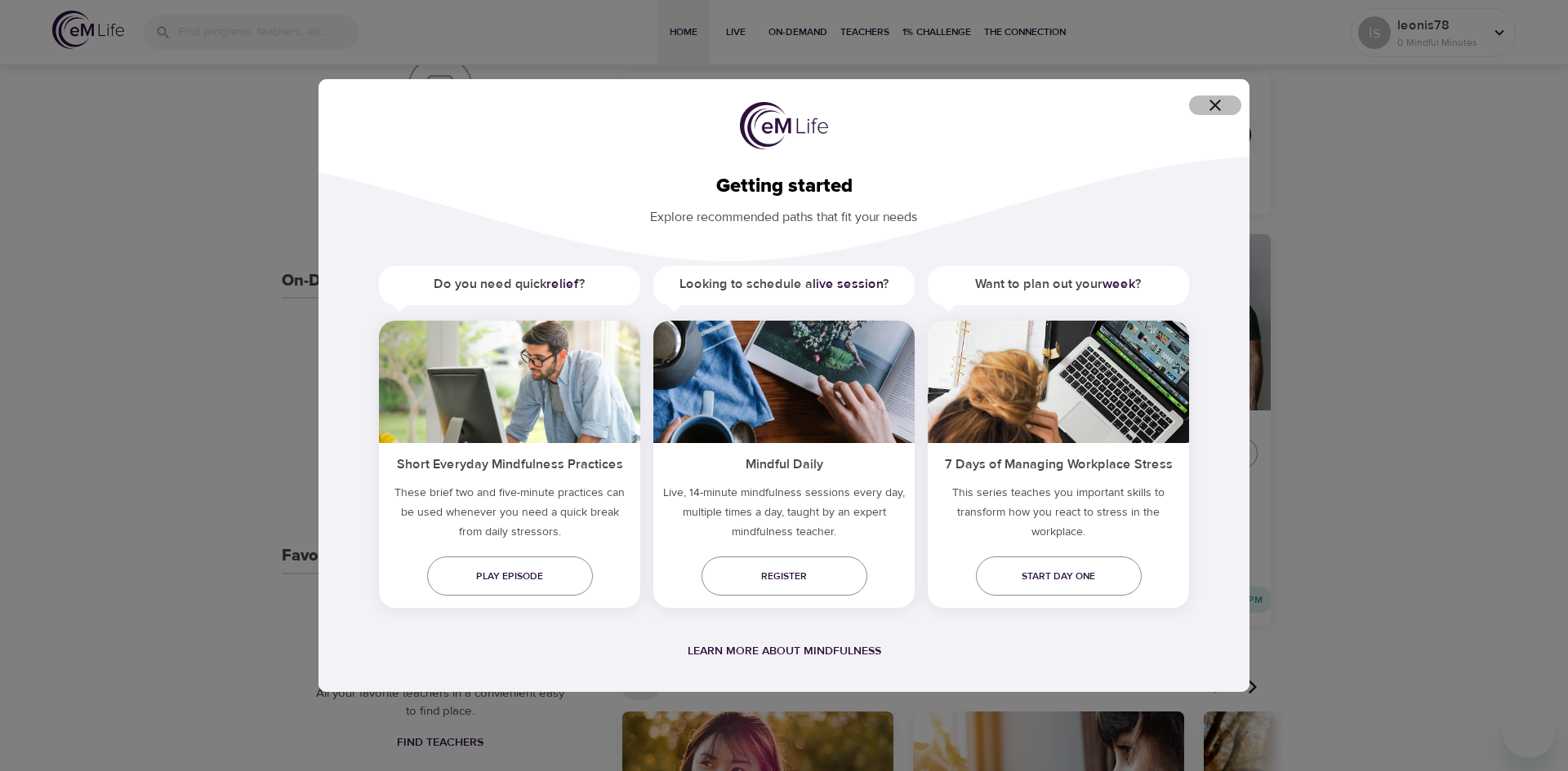
click at [1212, 104] on icon "button" at bounding box center [1214, 105] width 19 height 19
